Goal: Find specific page/section: Find specific page/section

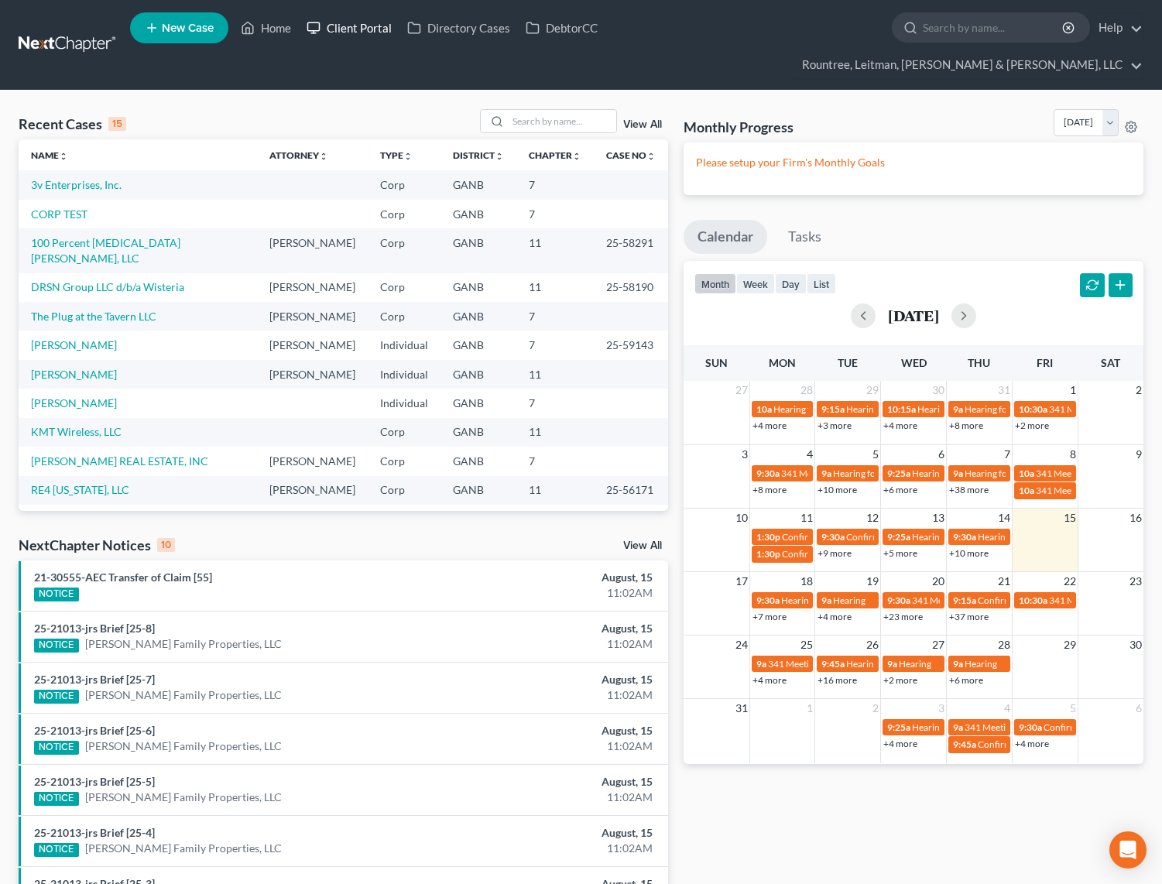
click at [362, 25] on link "Client Portal" at bounding box center [349, 28] width 101 height 28
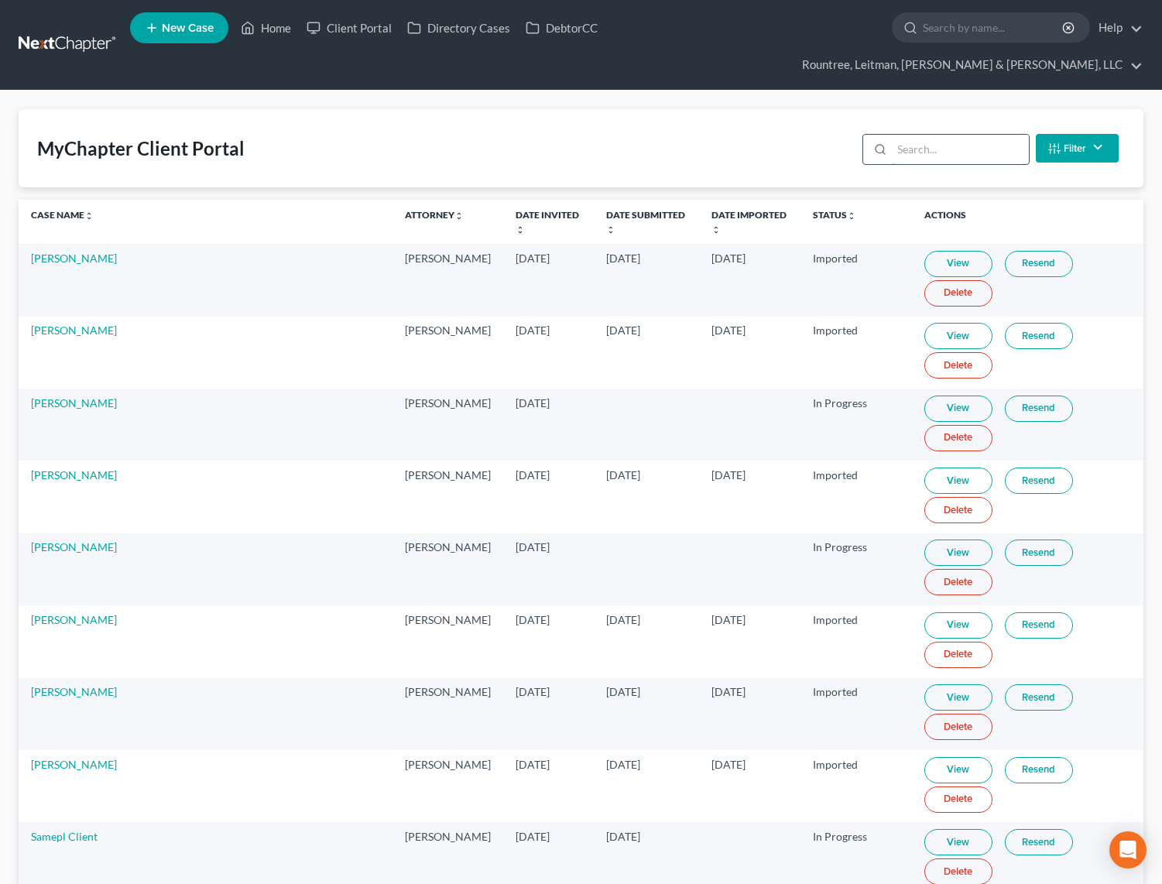
click at [956, 135] on input "search" at bounding box center [960, 149] width 137 height 29
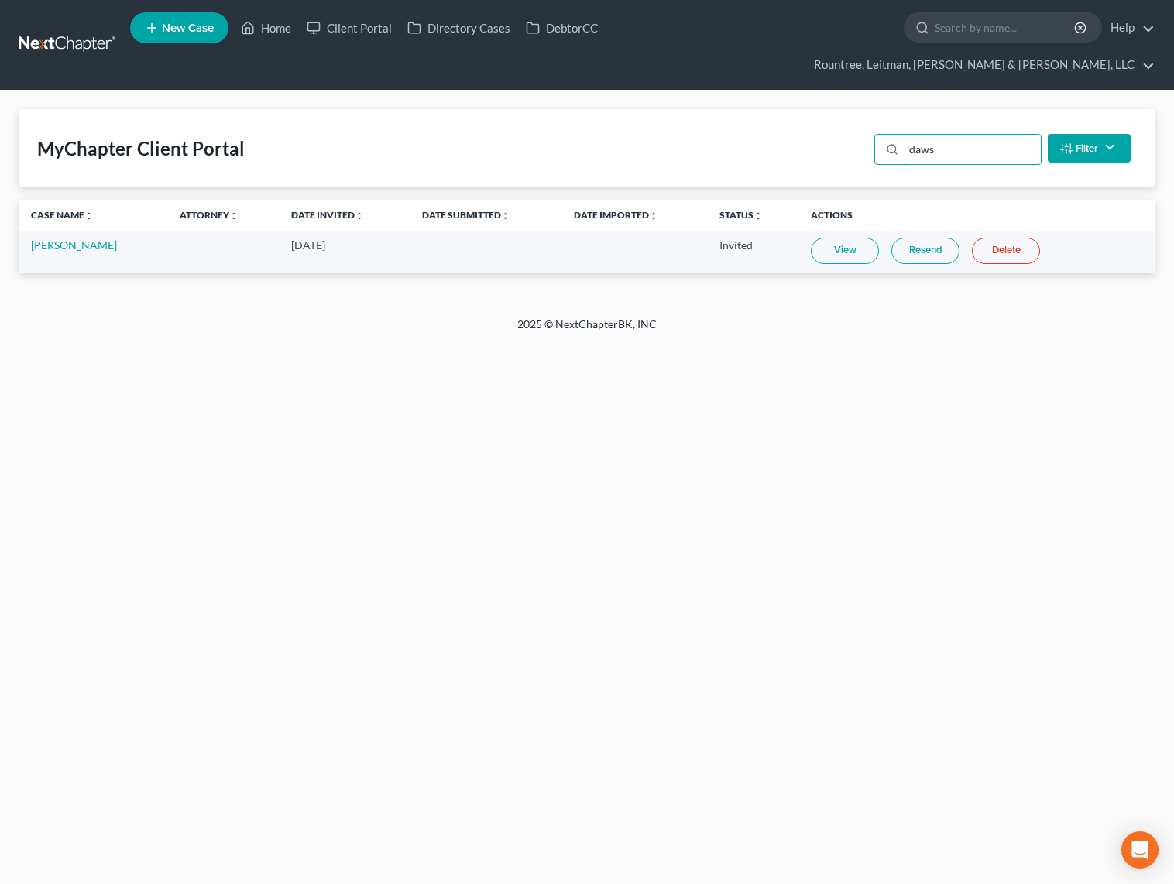
type input "daws"
click at [89, 32] on link at bounding box center [68, 45] width 99 height 28
